Goal: Find specific page/section: Find specific page/section

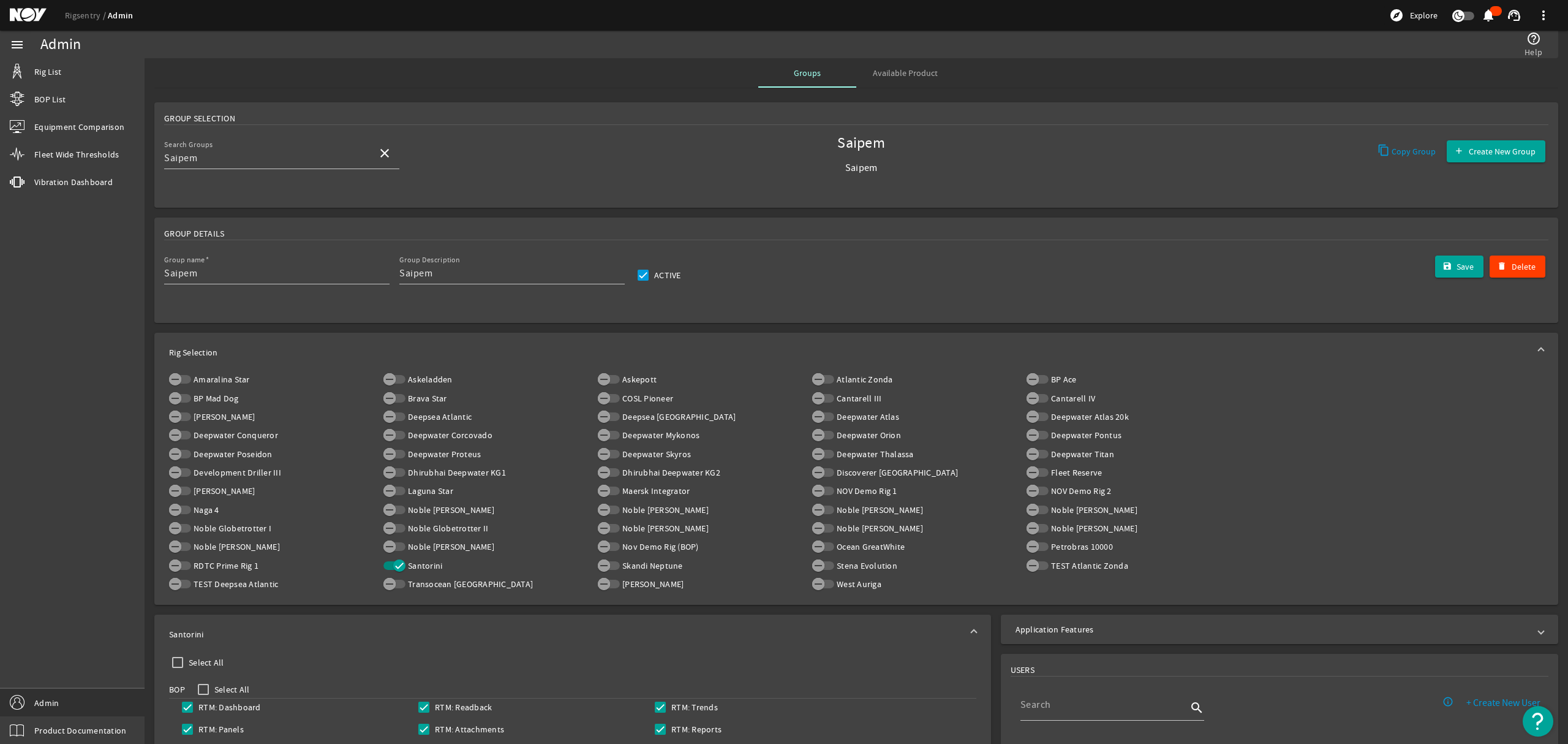
click at [32, 20] on mat-icon at bounding box center [37, 15] width 55 height 14
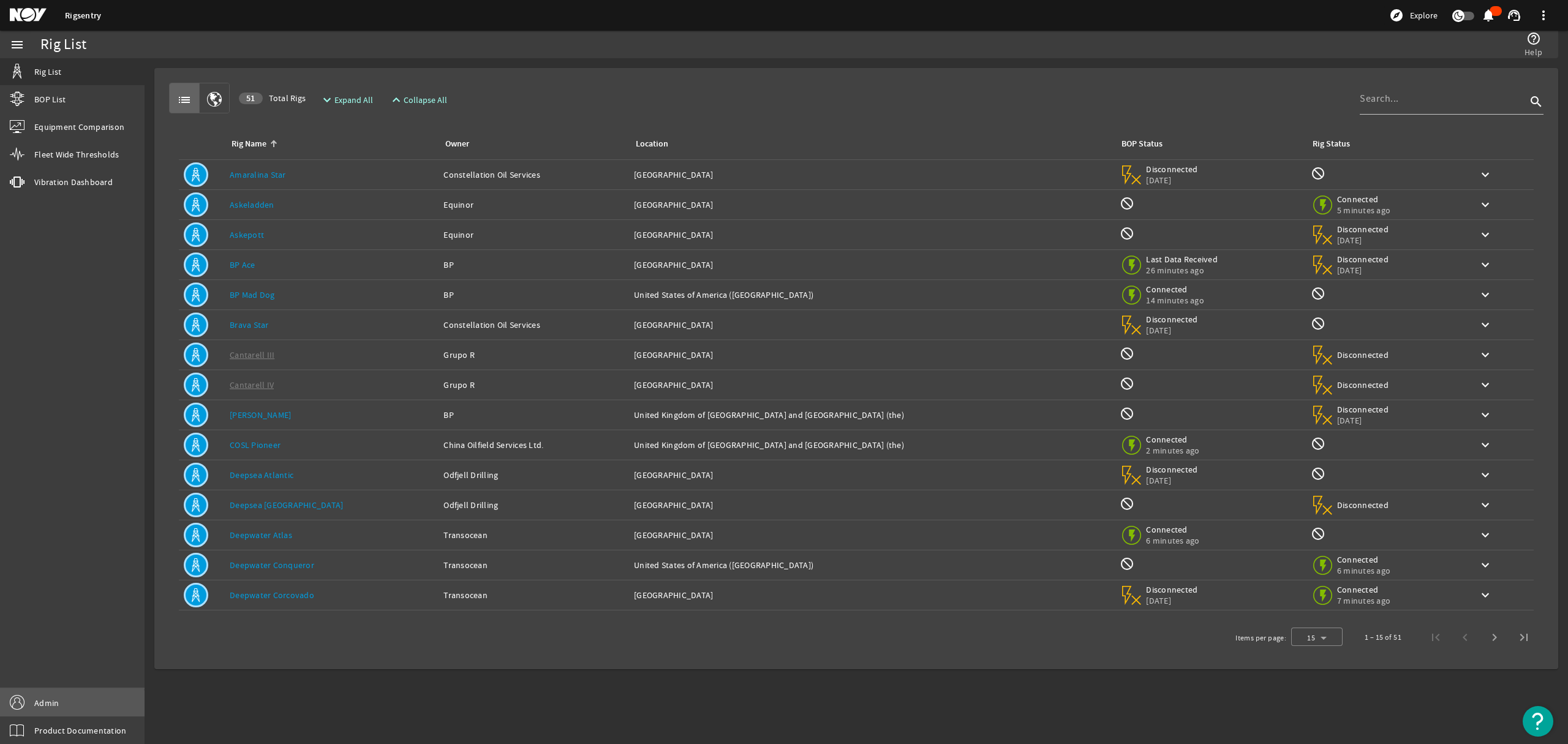
click at [45, 707] on span "Admin" at bounding box center [46, 703] width 24 height 12
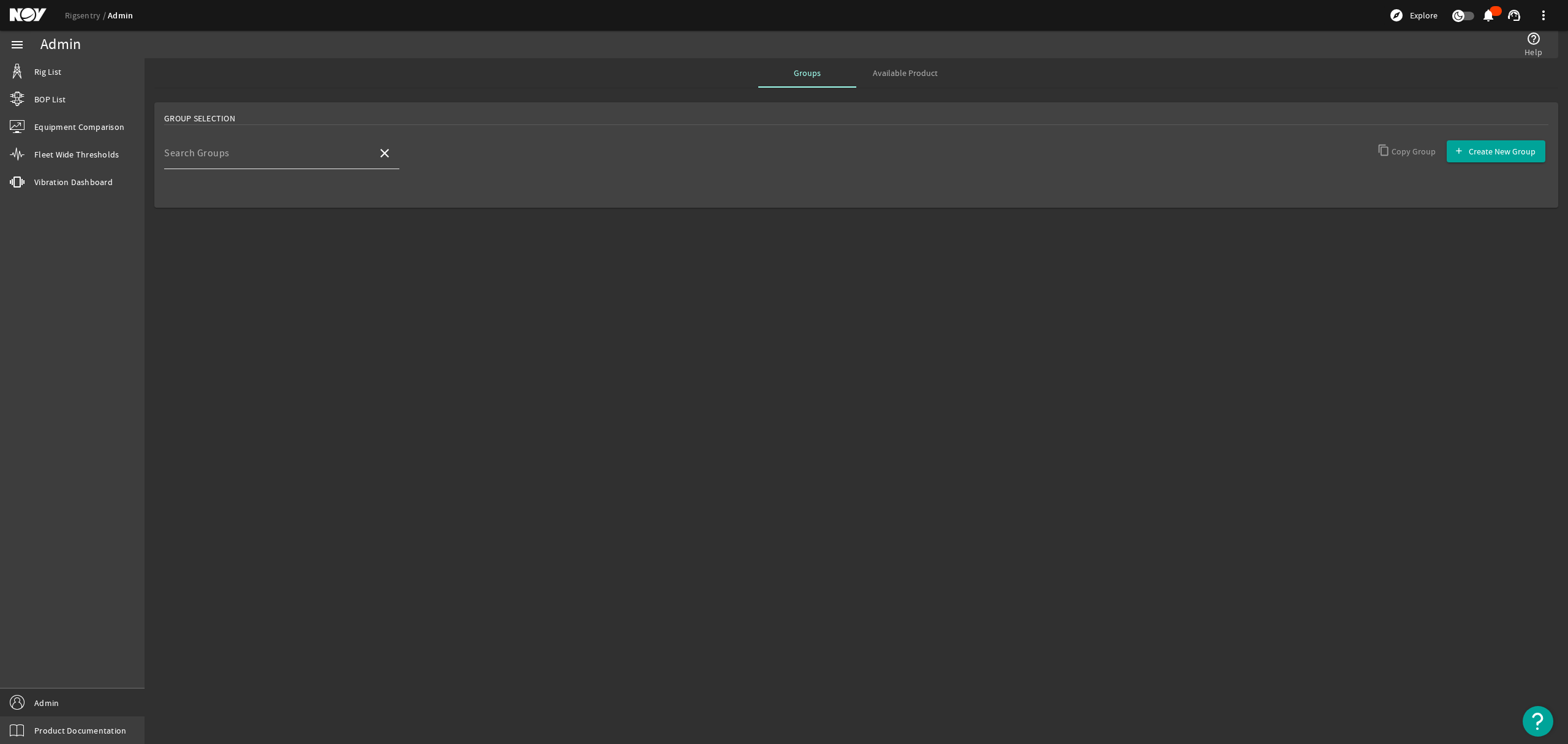
click at [279, 145] on div "Search Groups" at bounding box center [266, 153] width 204 height 32
type input "saipem"
click at [252, 183] on mat-option "Saipem" at bounding box center [282, 189] width 235 height 30
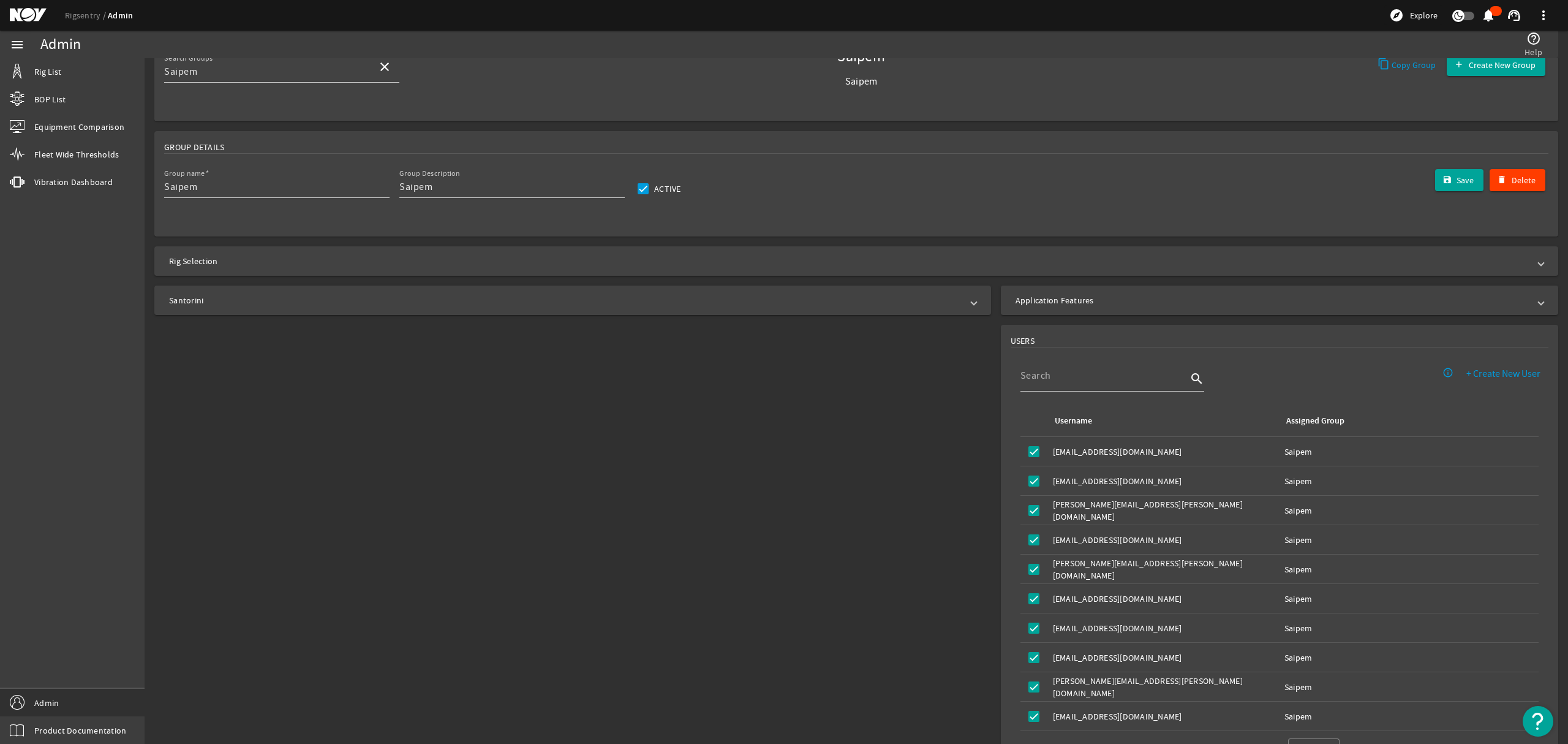
scroll to position [122, 0]
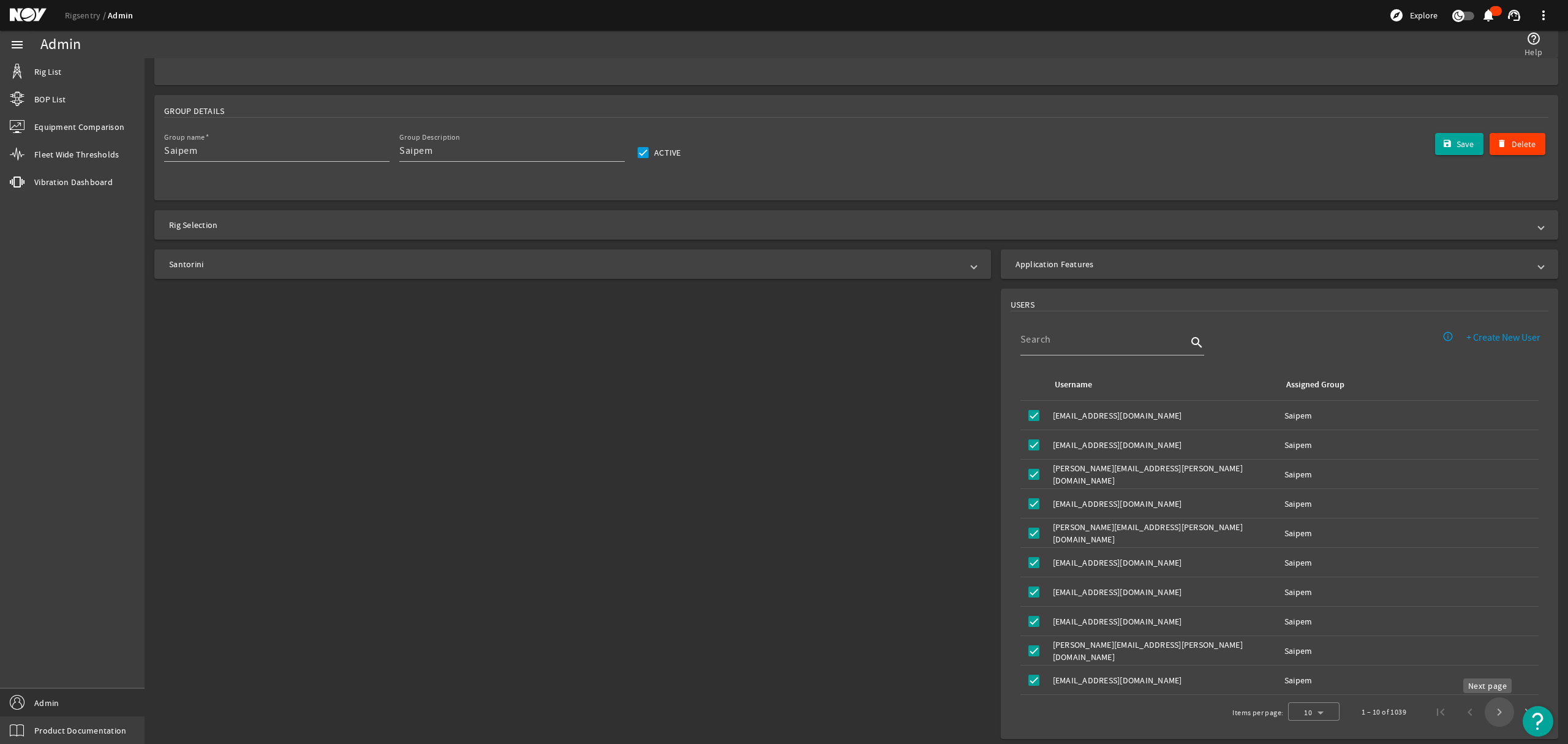
click at [1485, 712] on span "Next page" at bounding box center [1499, 712] width 30 height 30
click at [1307, 714] on div at bounding box center [1310, 712] width 51 height 30
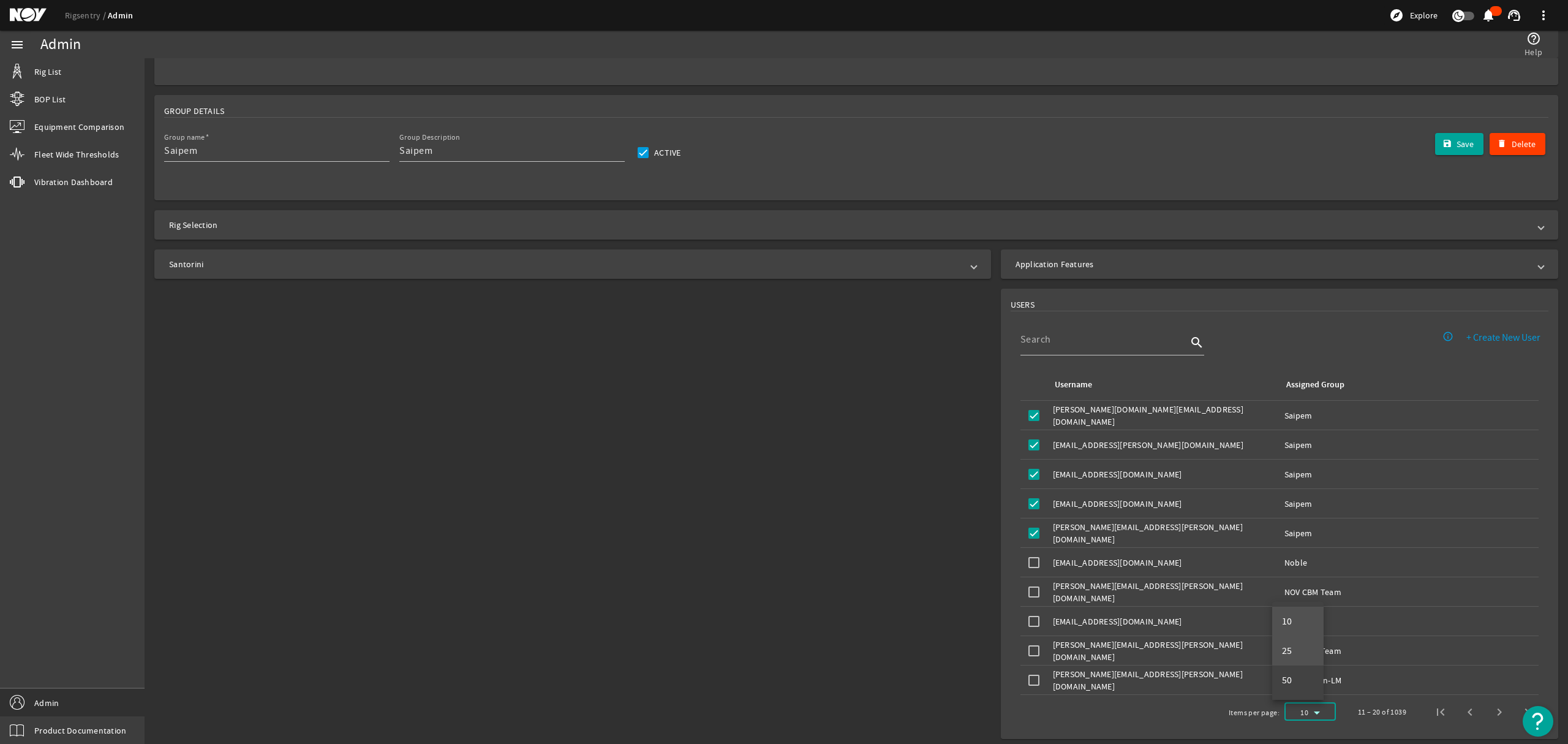
click at [1301, 646] on mat-option "25" at bounding box center [1298, 651] width 51 height 30
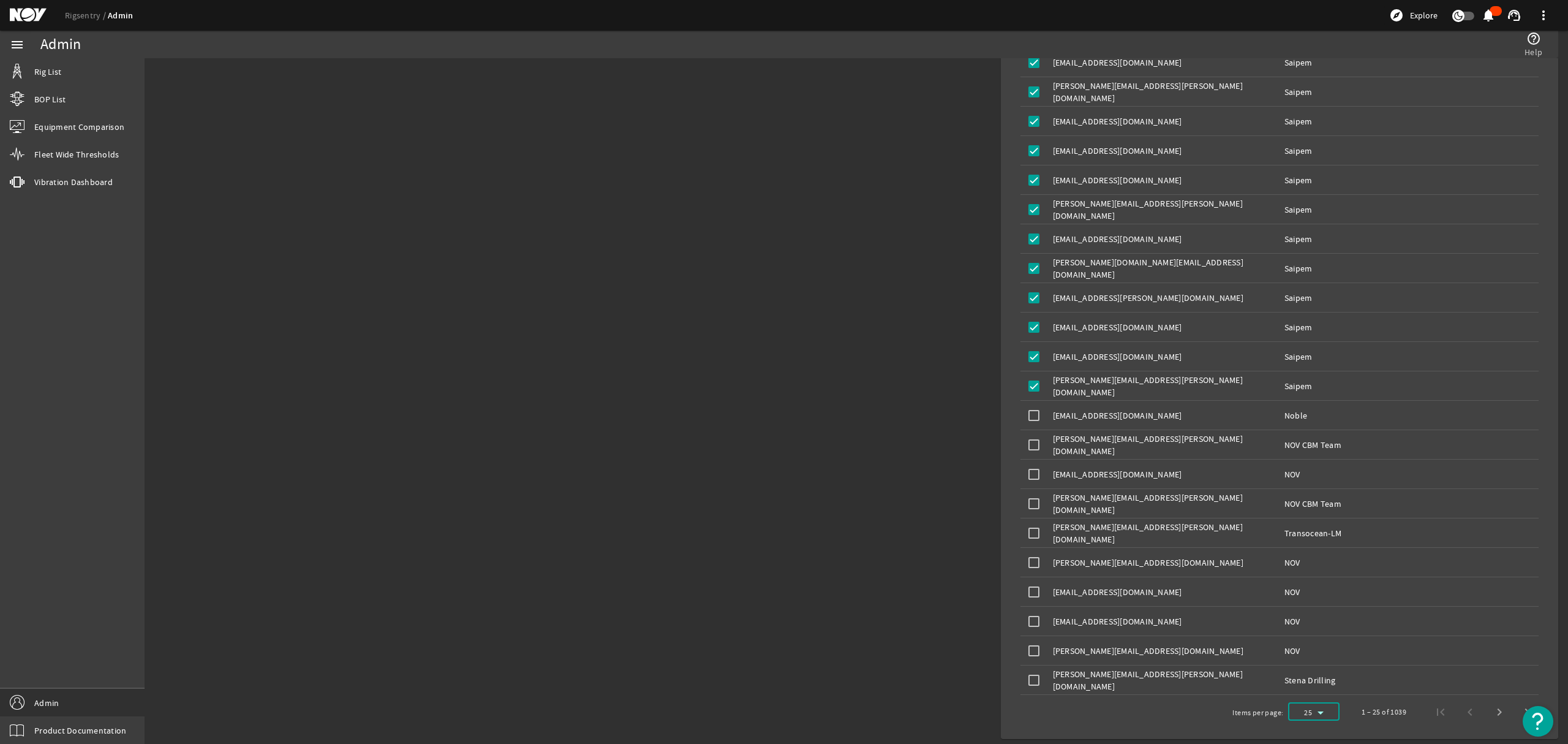
scroll to position [319, 0]
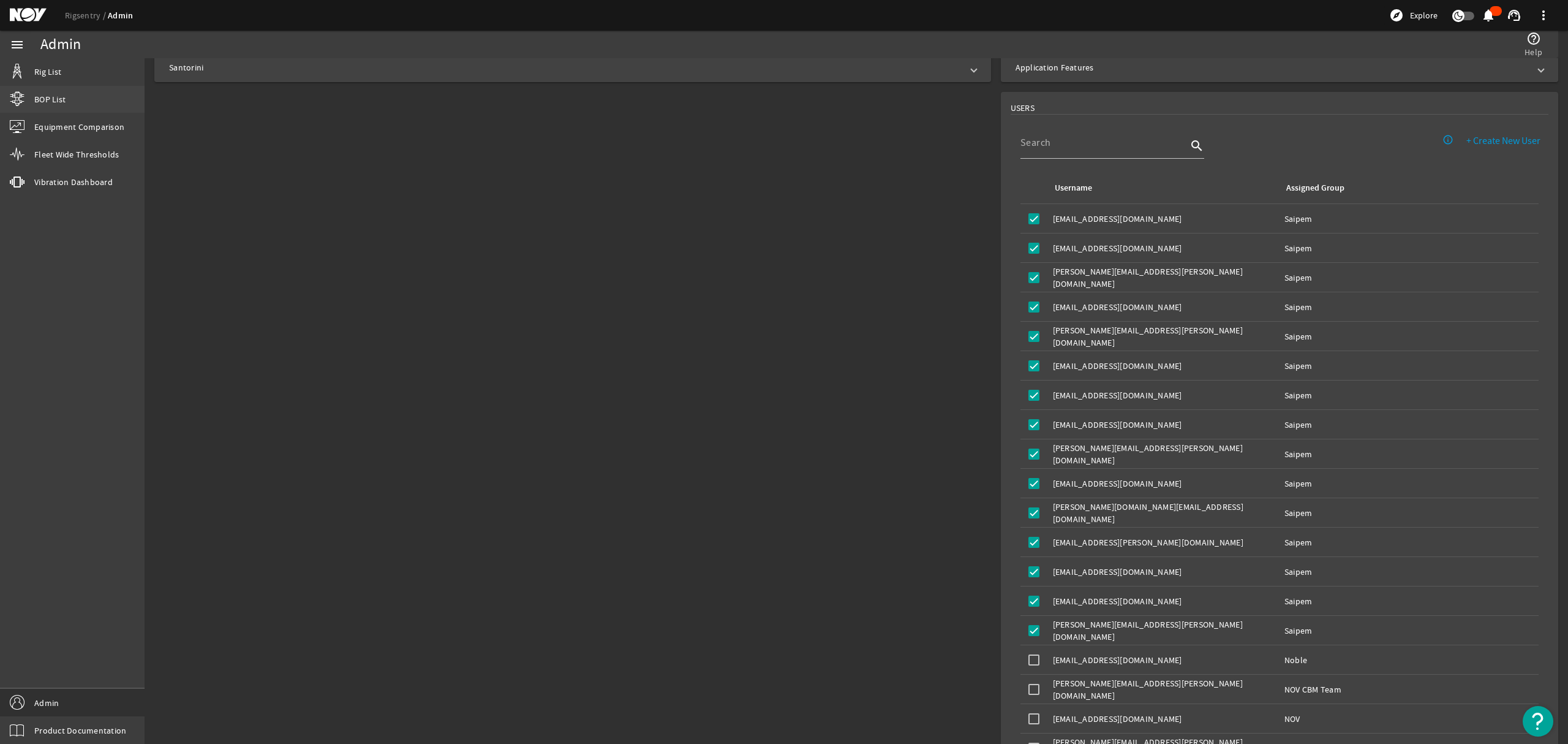
click at [55, 93] on span "BOP List" at bounding box center [50, 99] width 32 height 12
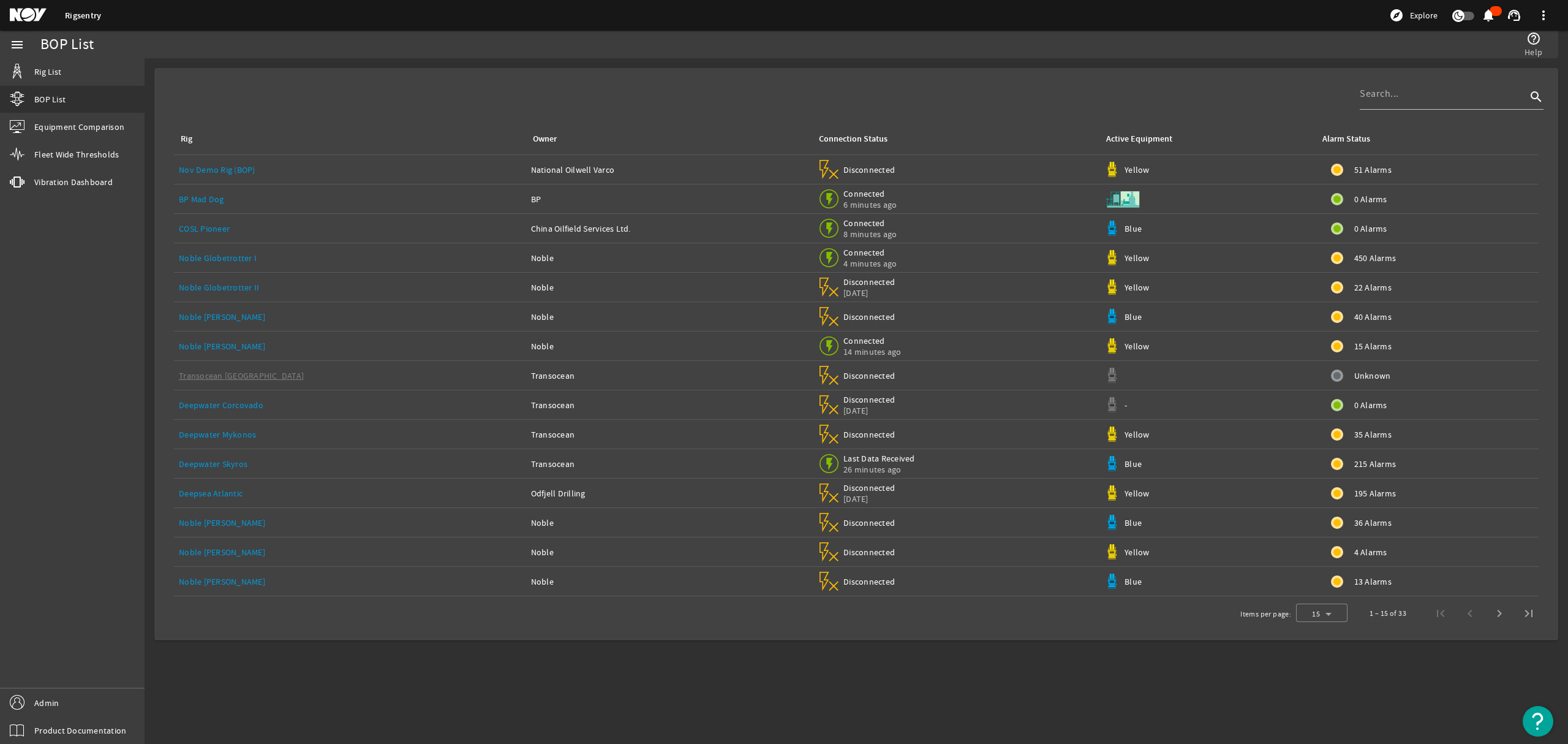
click at [224, 315] on link "Noble [PERSON_NAME]" at bounding box center [221, 317] width 86 height 11
